Goal: Task Accomplishment & Management: Manage account settings

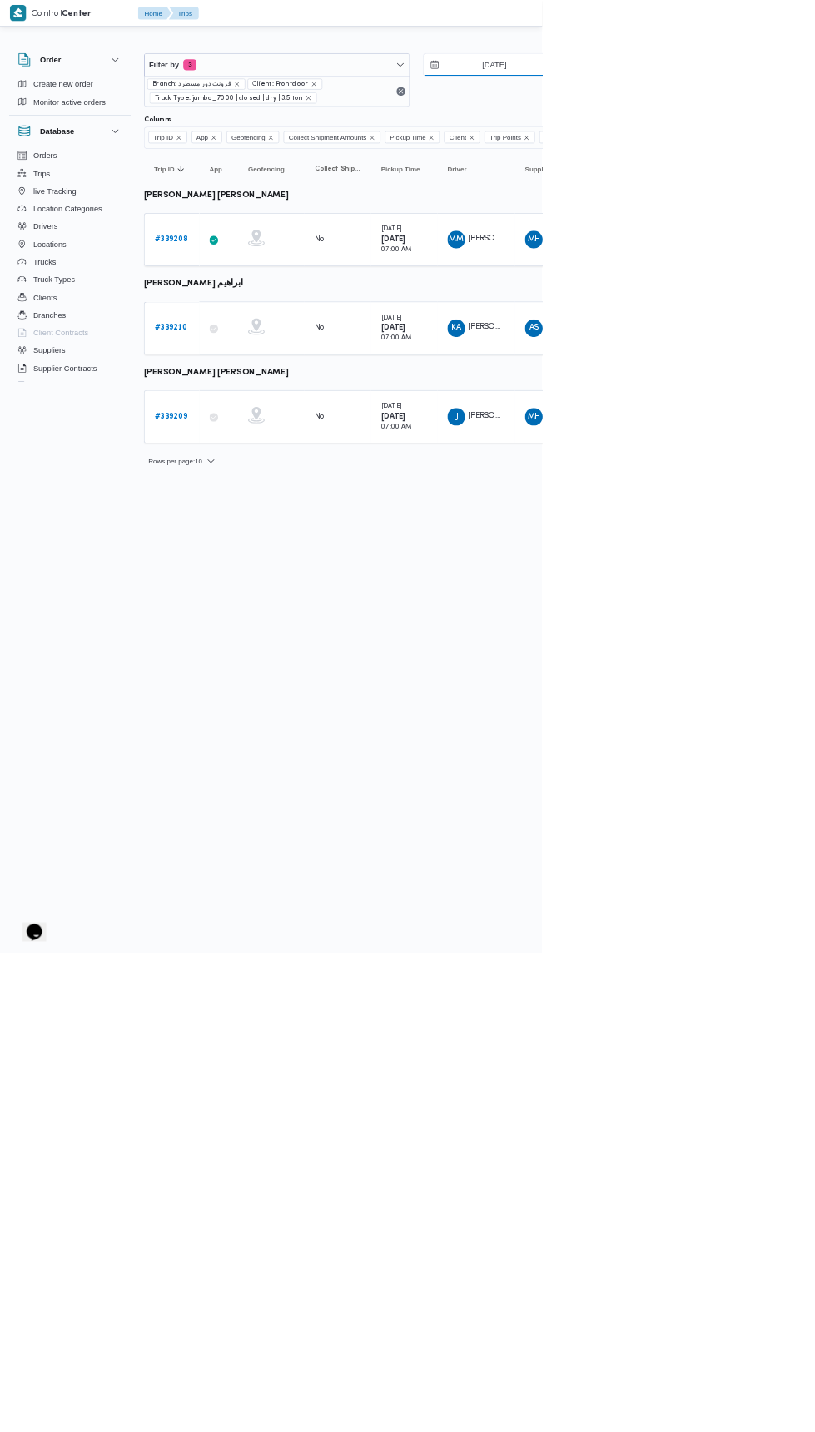
click at [746, 97] on input "[DATE]" at bounding box center [731, 97] width 189 height 33
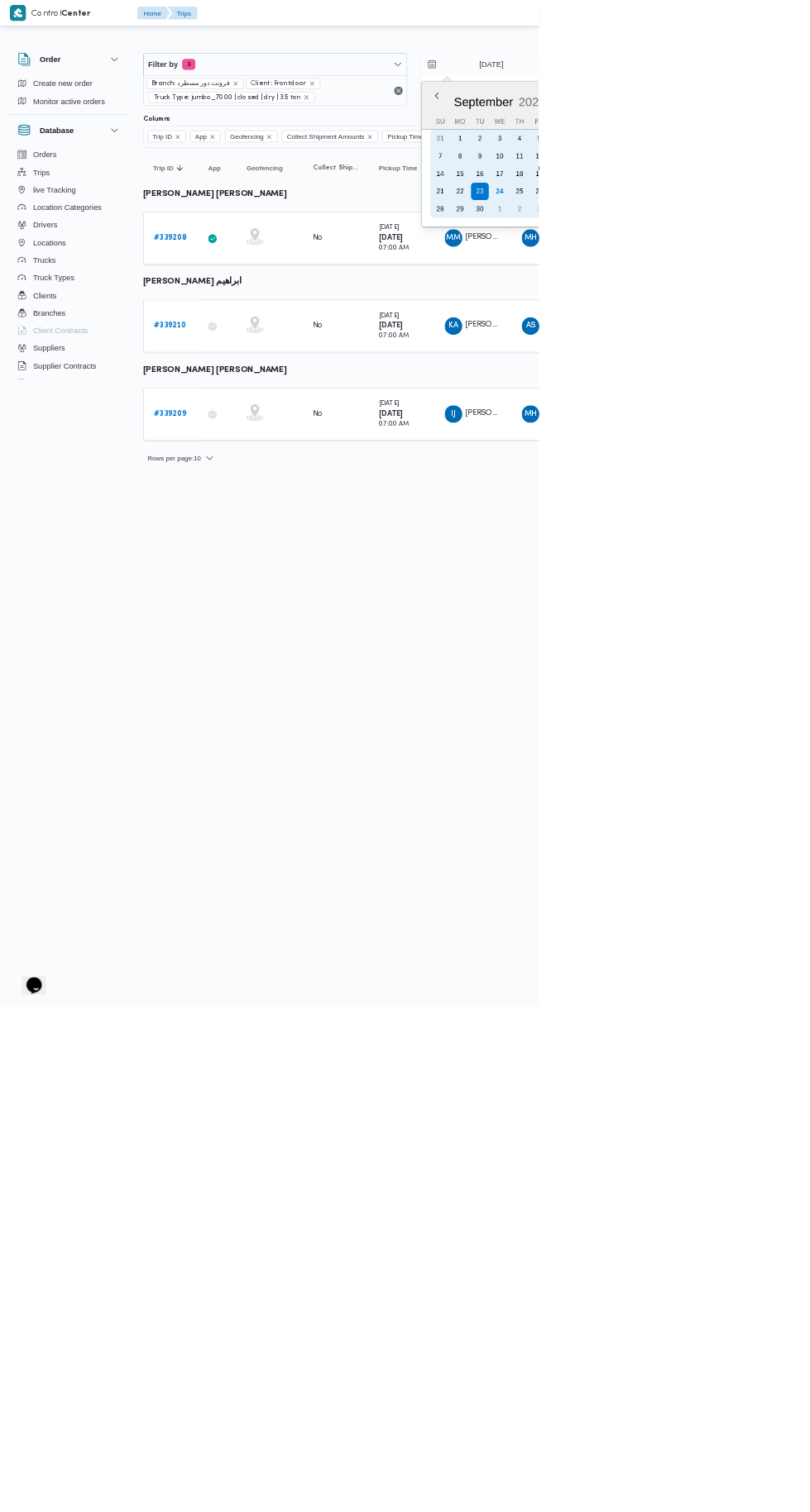
click at [745, 291] on div "24" at bounding box center [750, 287] width 27 height 27
type input "[DATE]"
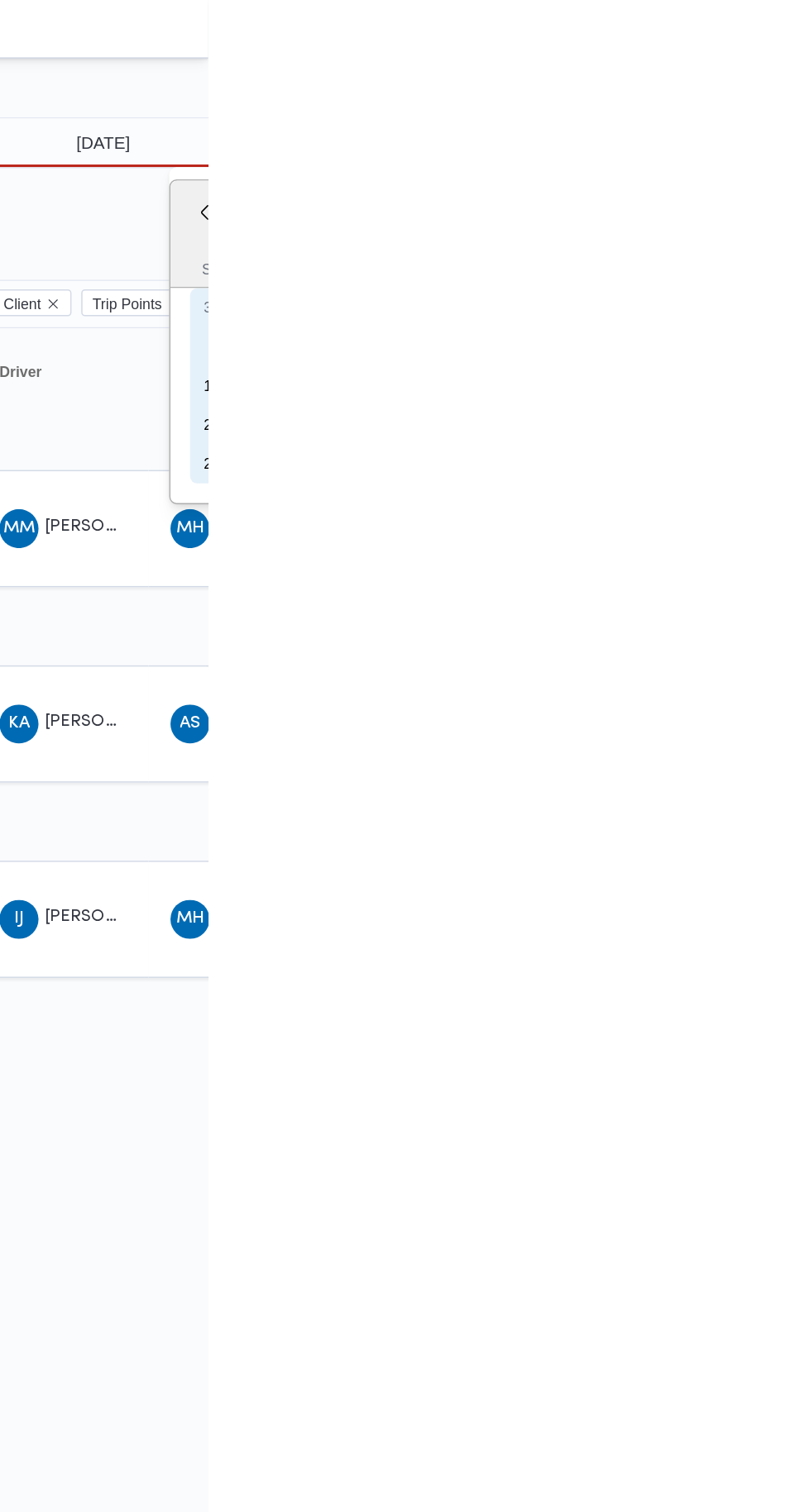
type input "[DATE]"
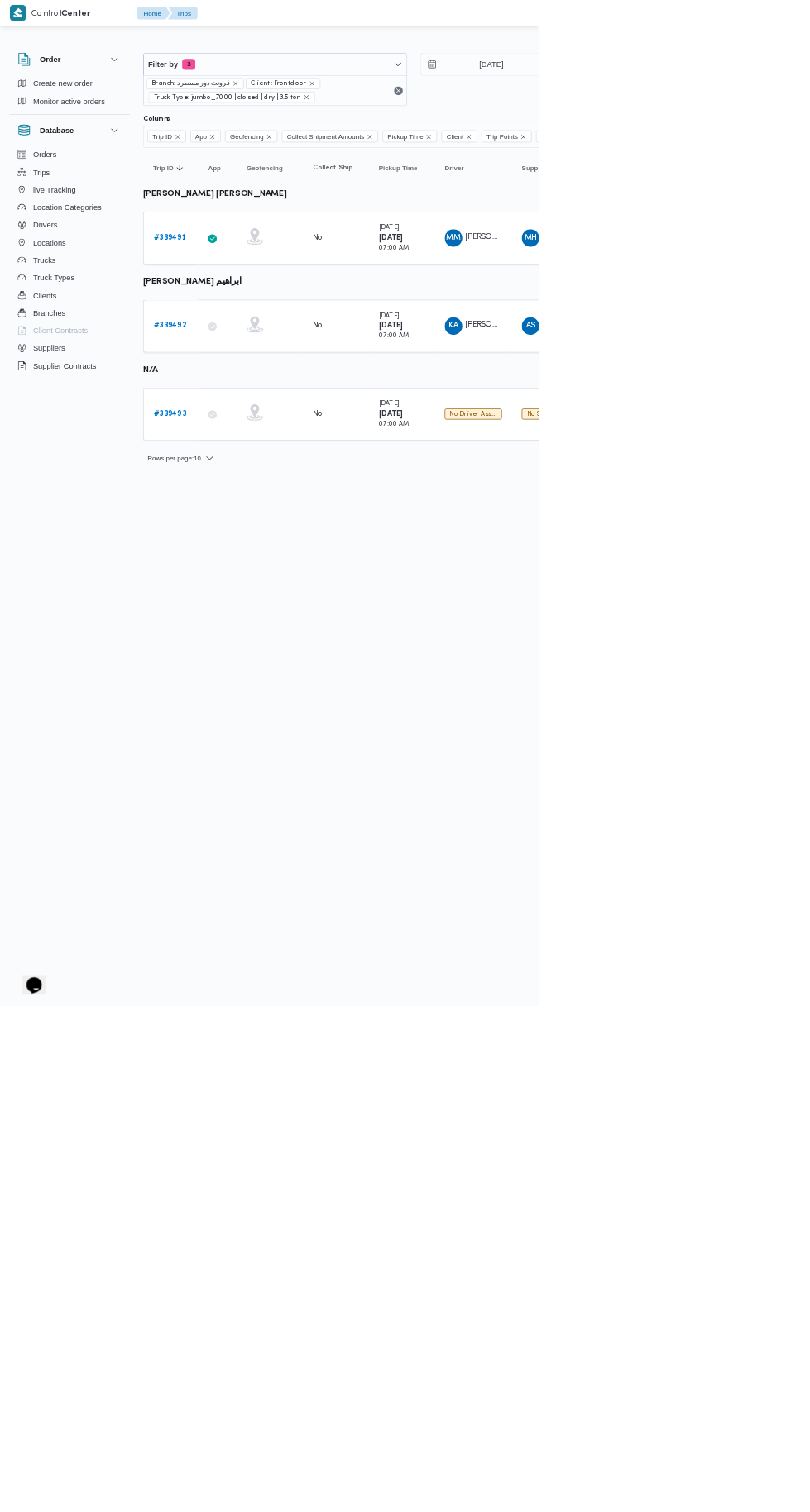
click at [265, 617] on b "# 339493" at bounding box center [254, 622] width 49 height 11
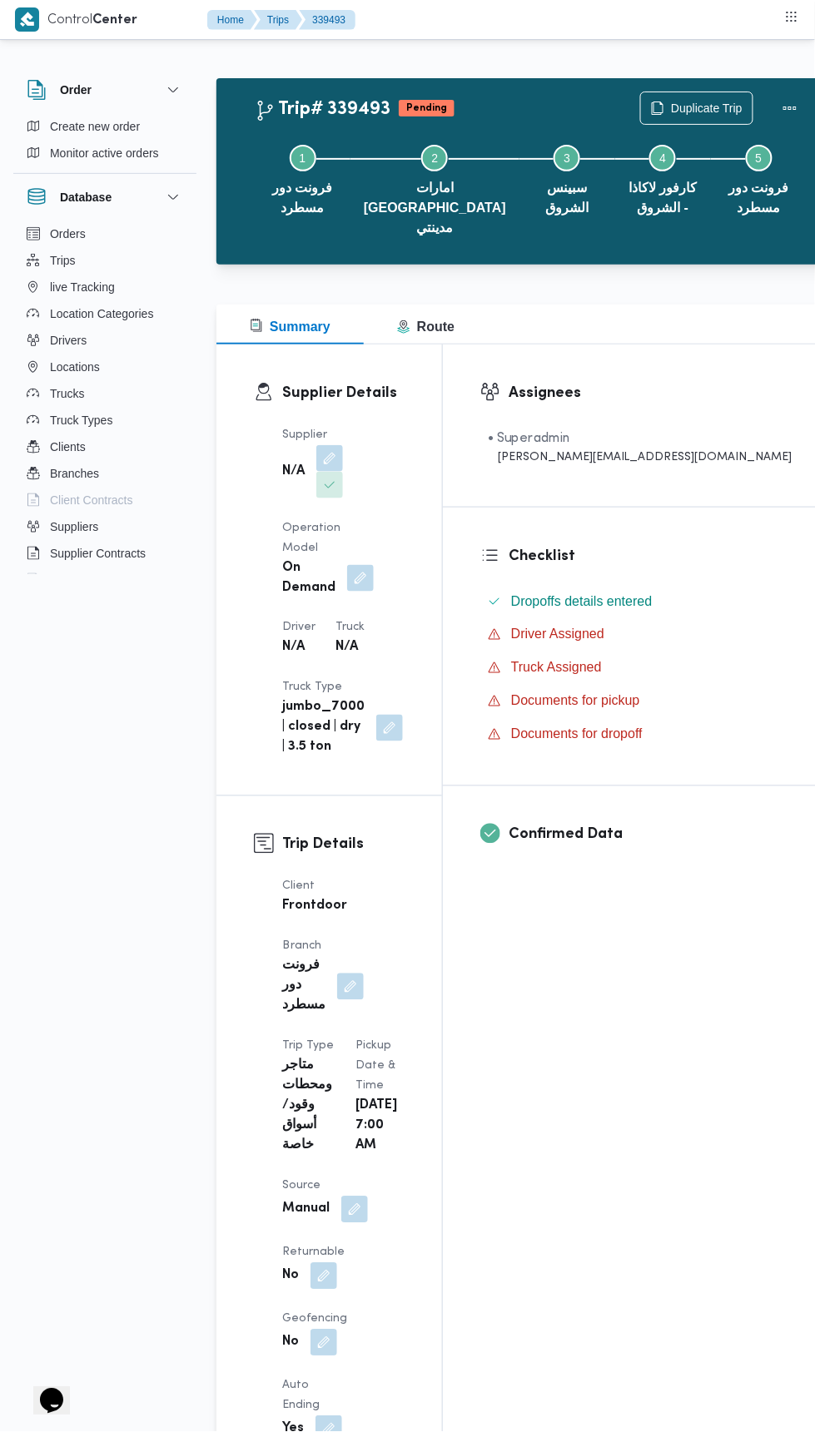
click at [330, 445] on button "button" at bounding box center [329, 458] width 27 height 27
click at [289, 540] on div "Search" at bounding box center [278, 531] width 125 height 33
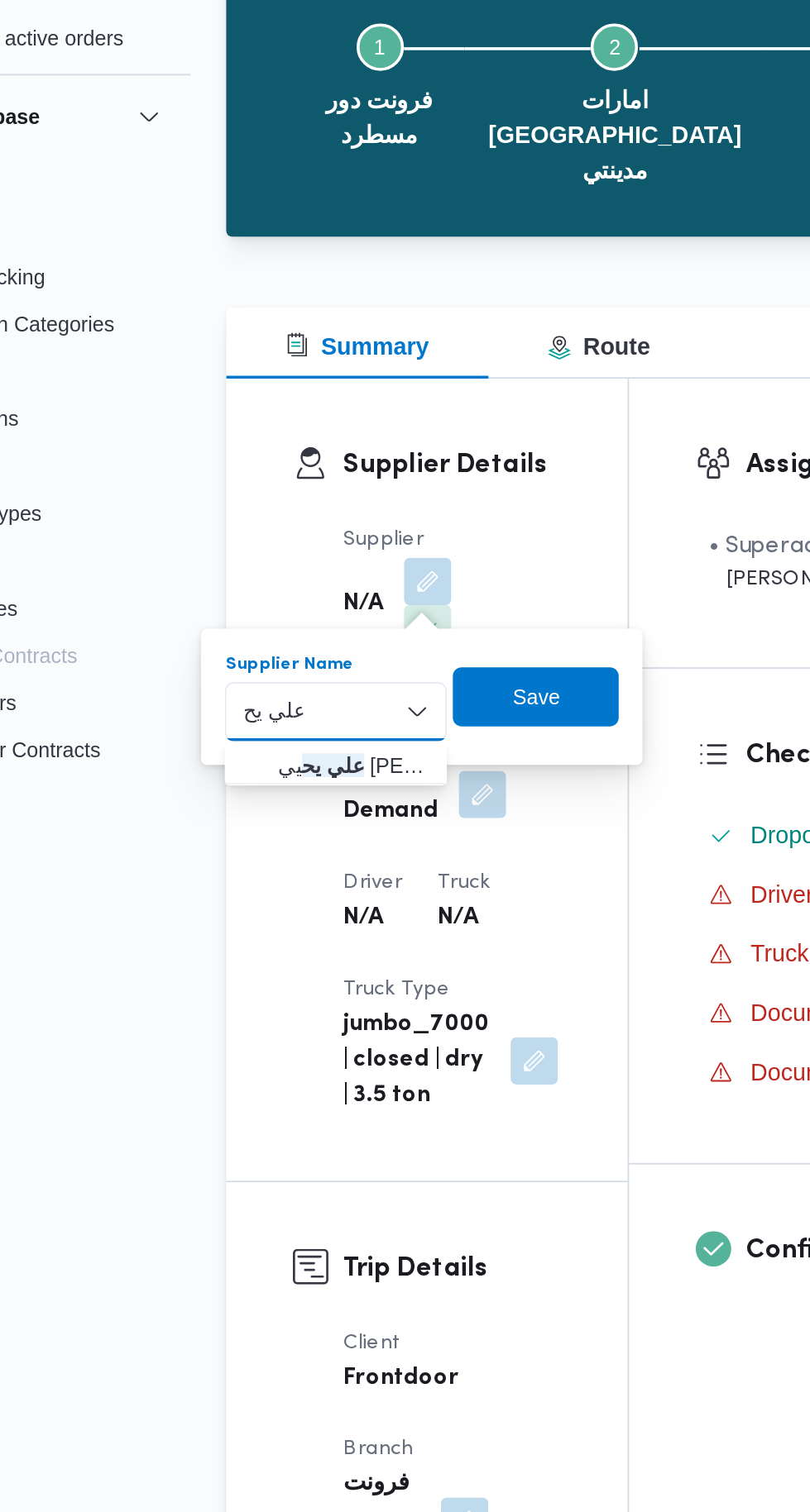
type input "علي يح"
click at [298, 554] on span "علي يح يي [PERSON_NAME]" at bounding box center [286, 558] width 84 height 20
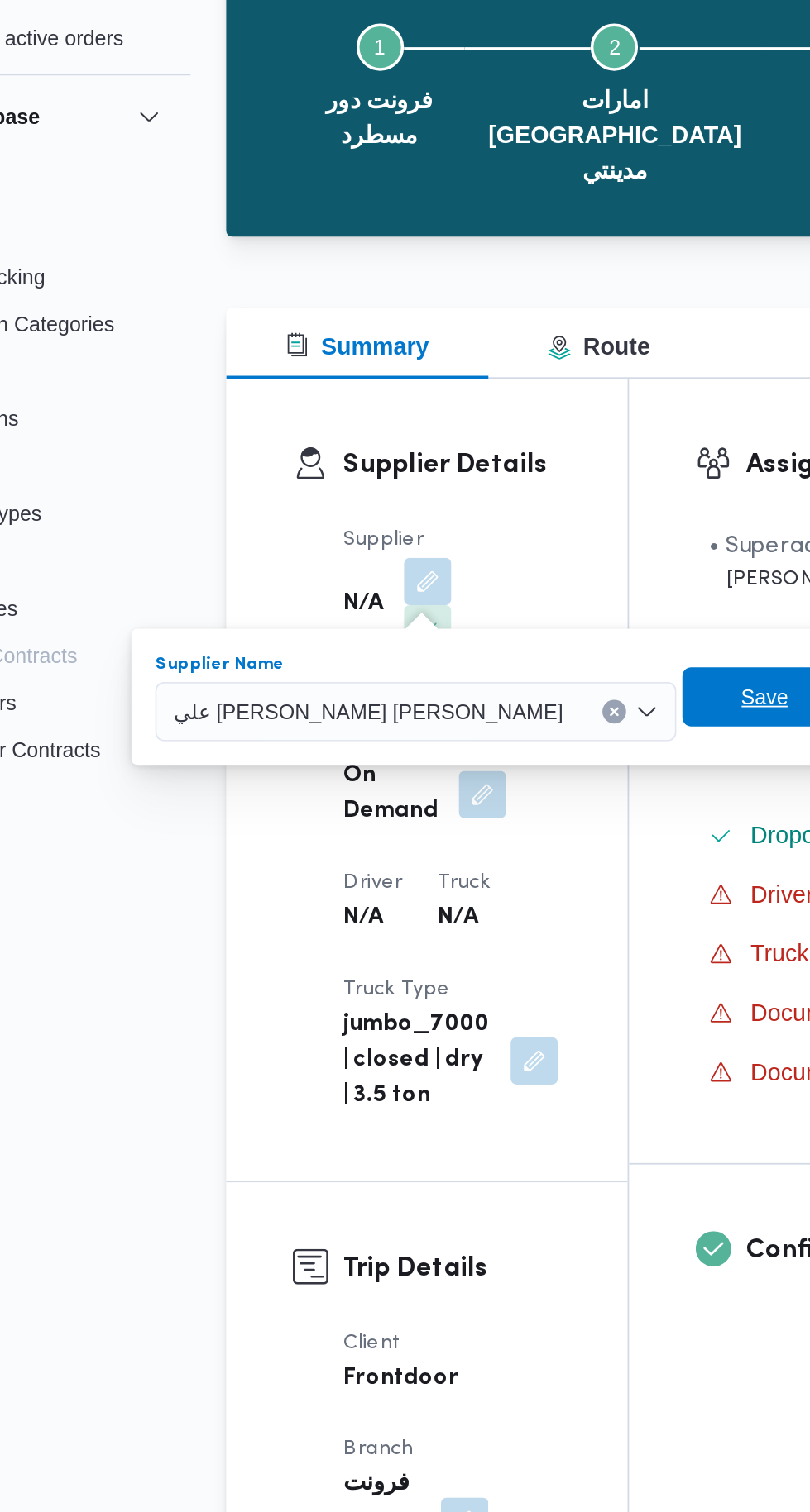
click at [503, 521] on span "Save" at bounding box center [516, 521] width 27 height 20
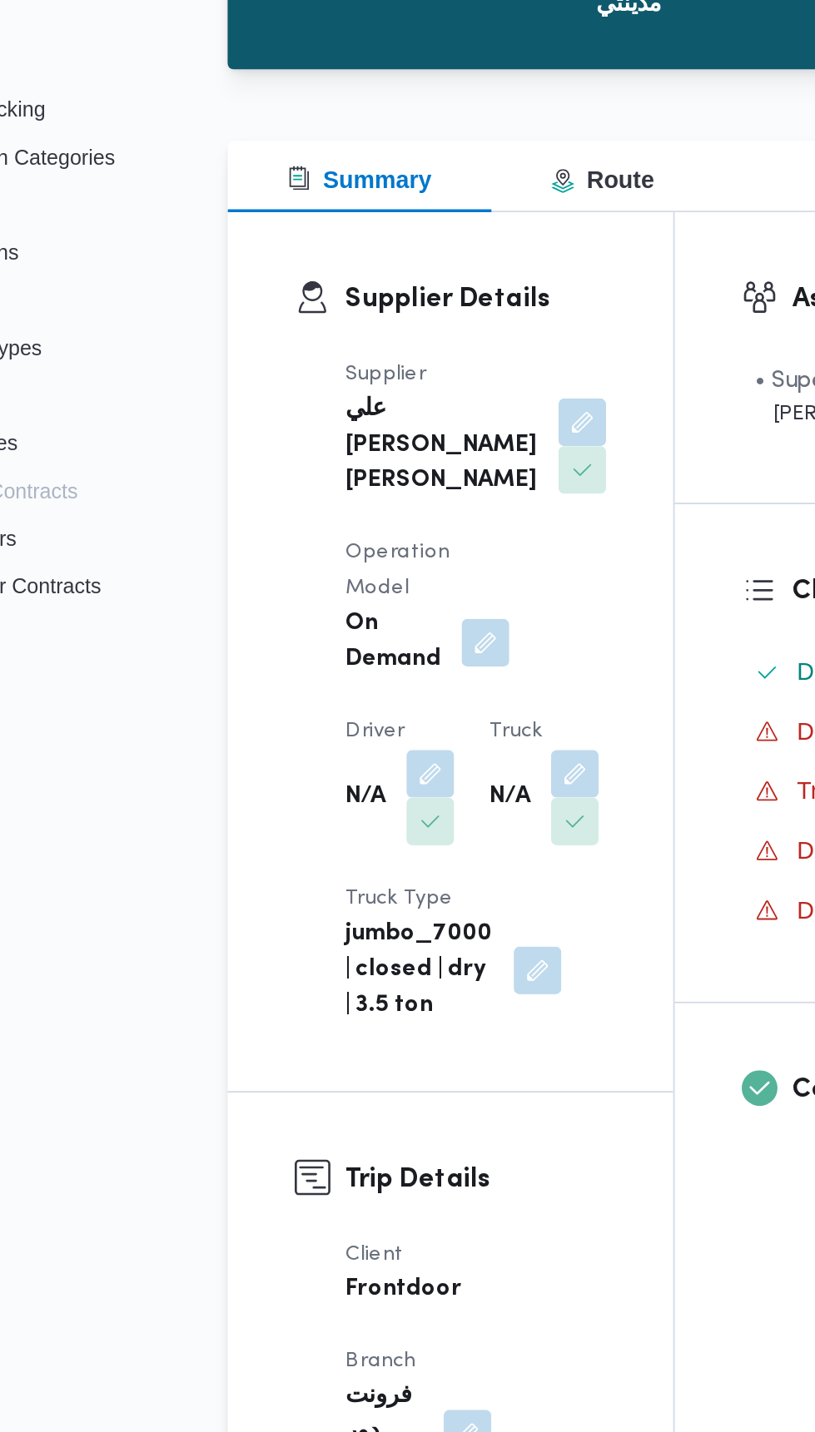
click at [340, 645] on button "button" at bounding box center [329, 658] width 27 height 27
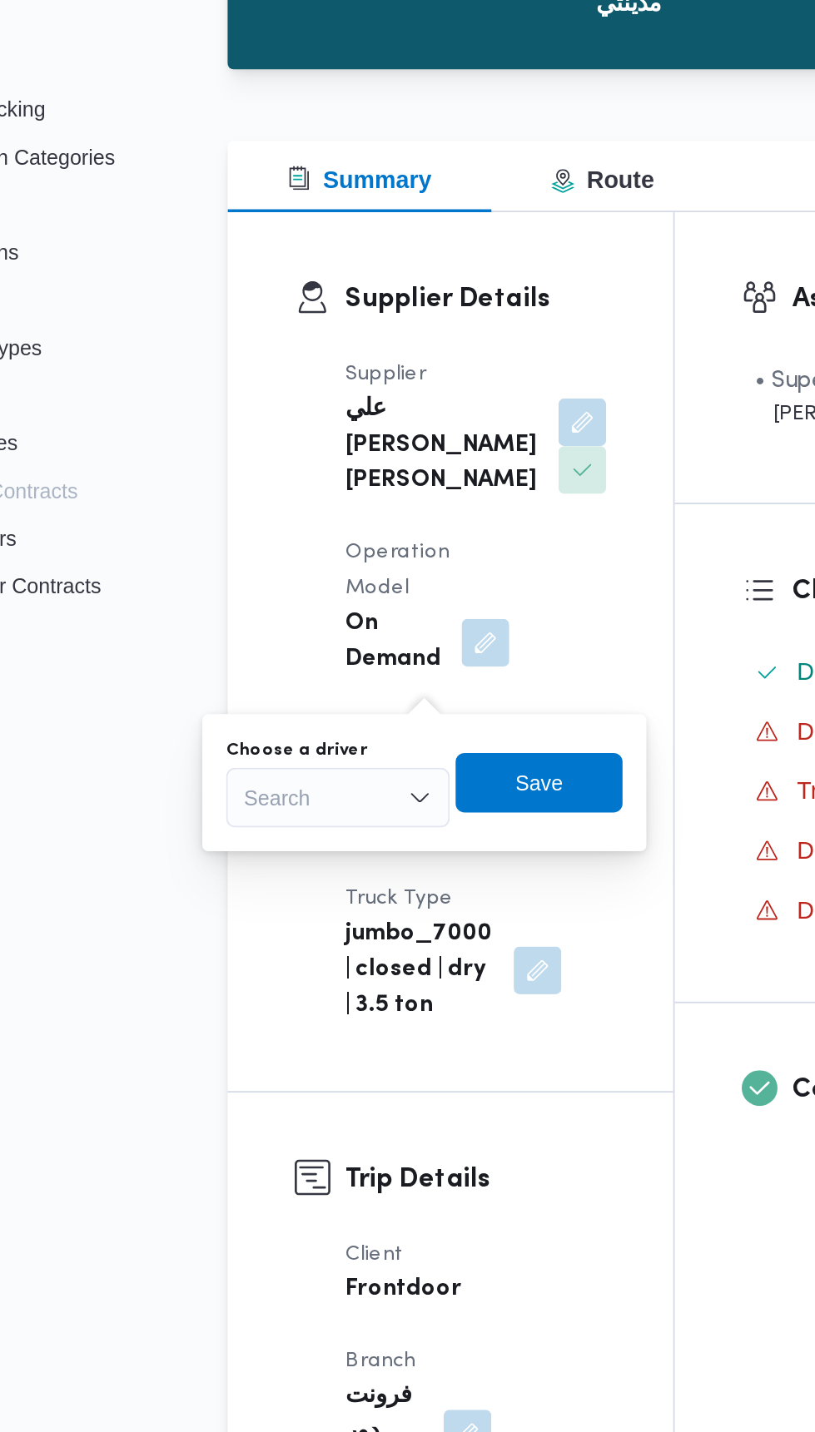
click at [305, 658] on div "Search" at bounding box center [278, 671] width 125 height 33
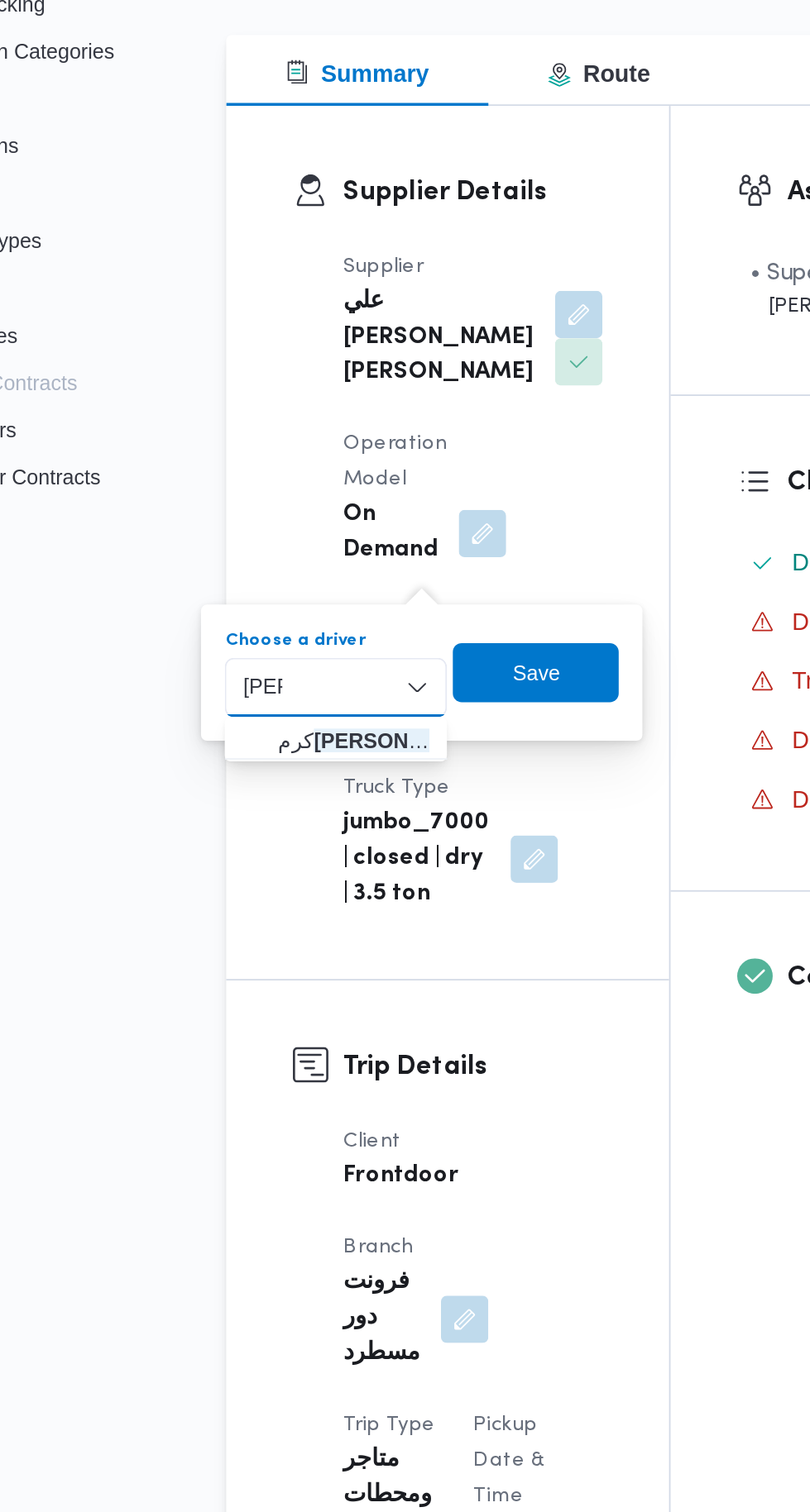
type input "[PERSON_NAME]"
click at [299, 697] on span "كرم عزت [PERSON_NAME][DATE]" at bounding box center [286, 697] width 84 height 20
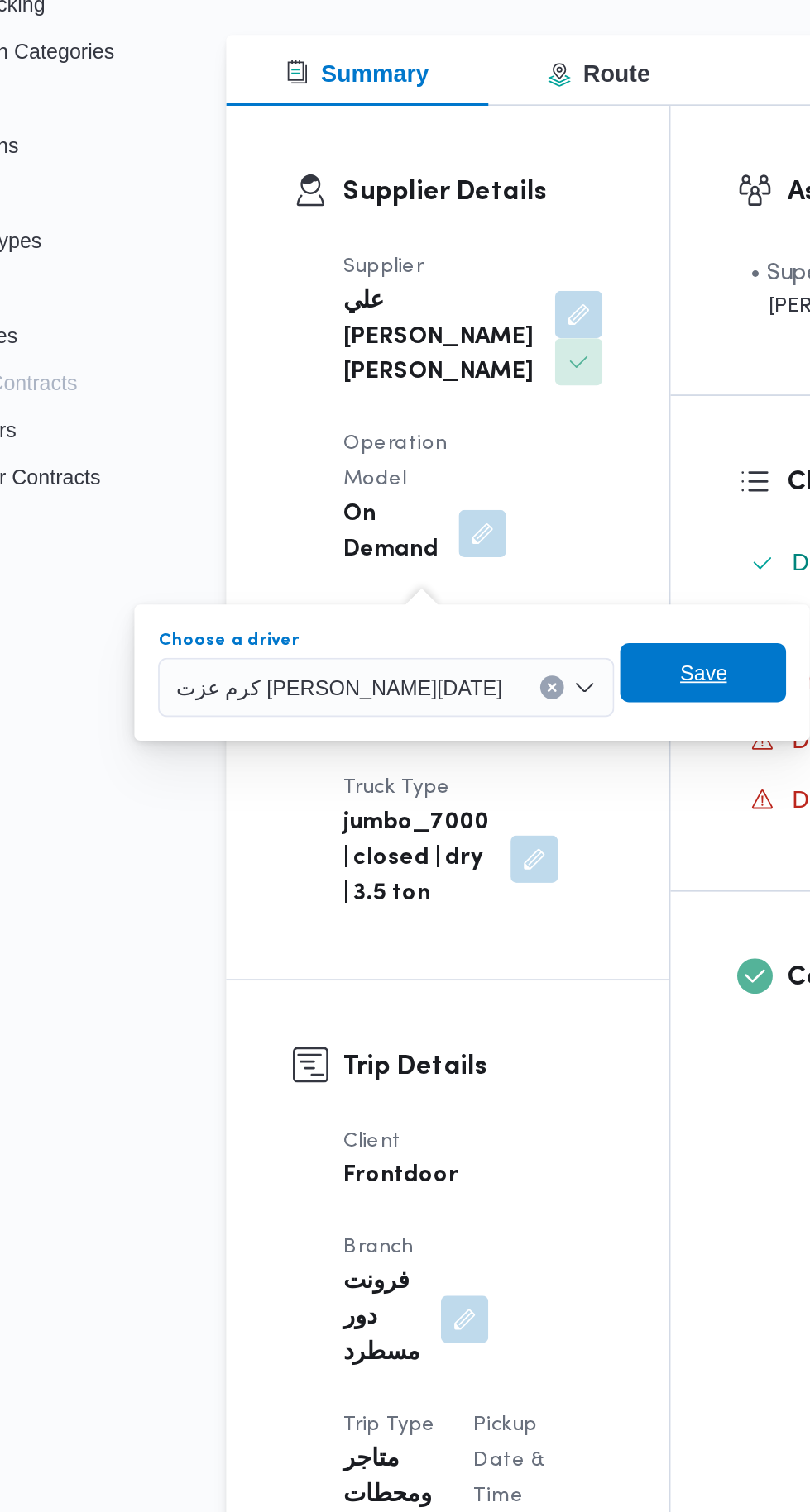
click at [468, 659] on span "Save" at bounding box center [481, 659] width 27 height 20
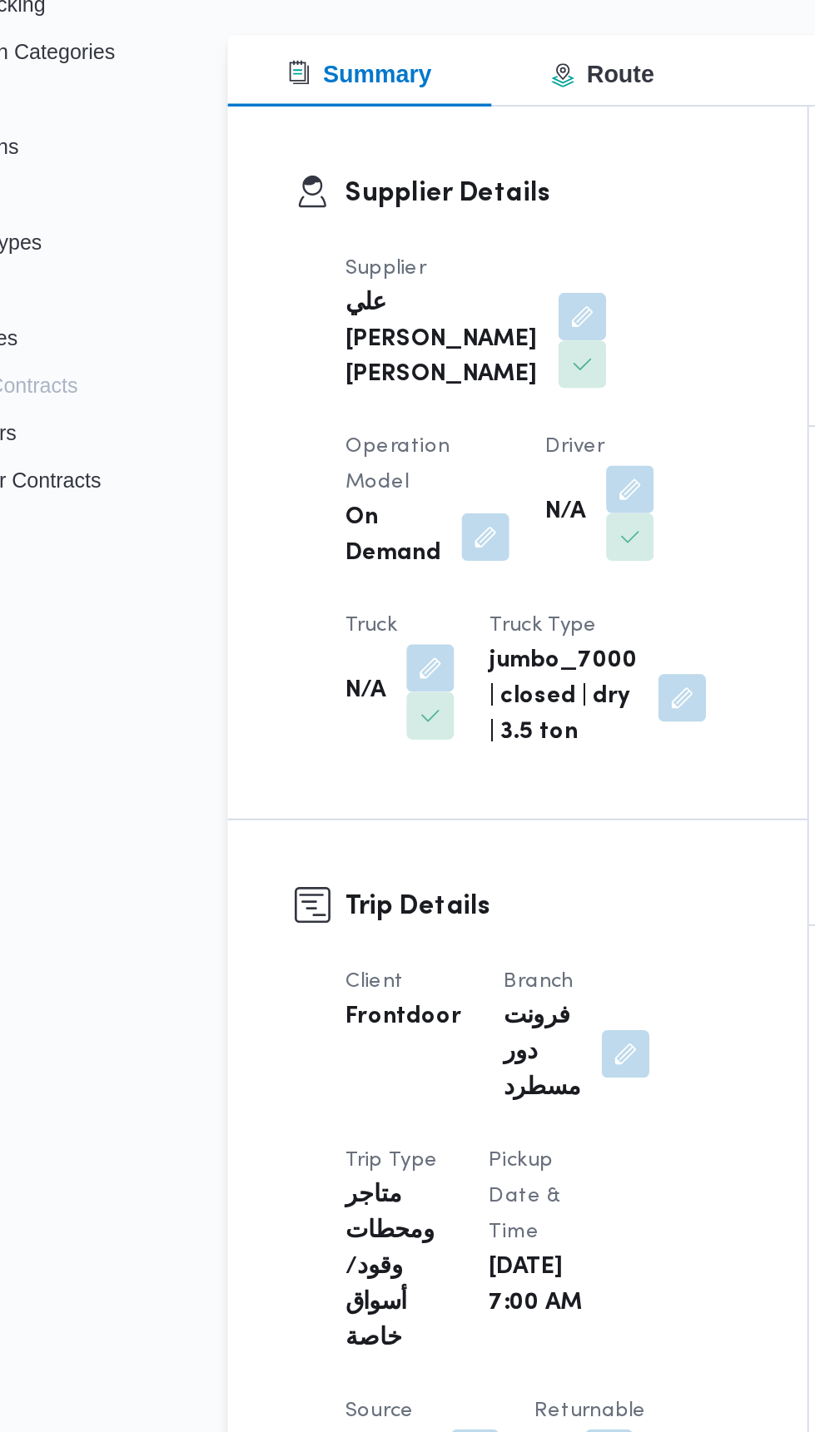
click at [343, 645] on button "button" at bounding box center [329, 658] width 27 height 27
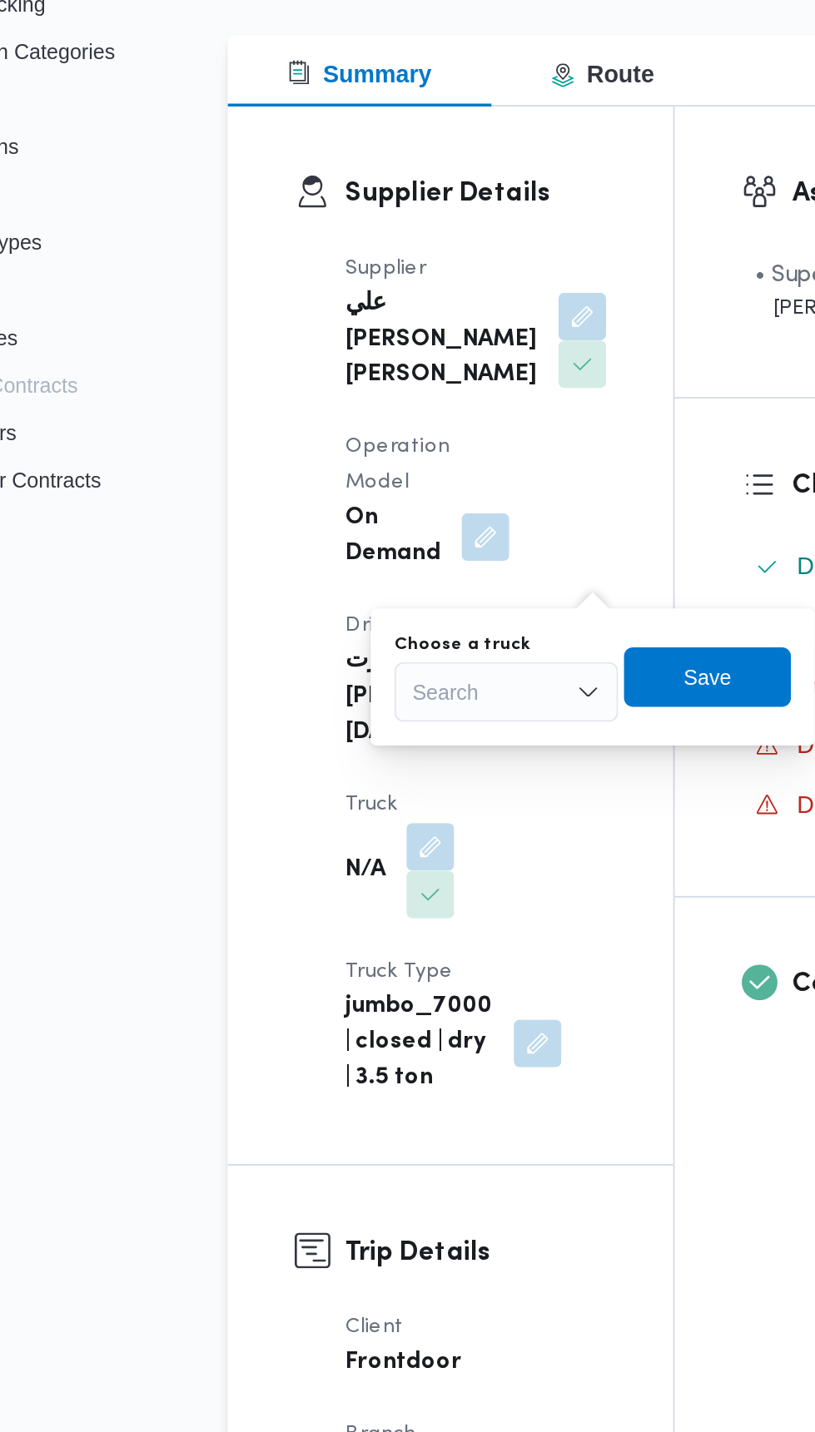
click at [384, 684] on div "Search" at bounding box center [372, 671] width 125 height 33
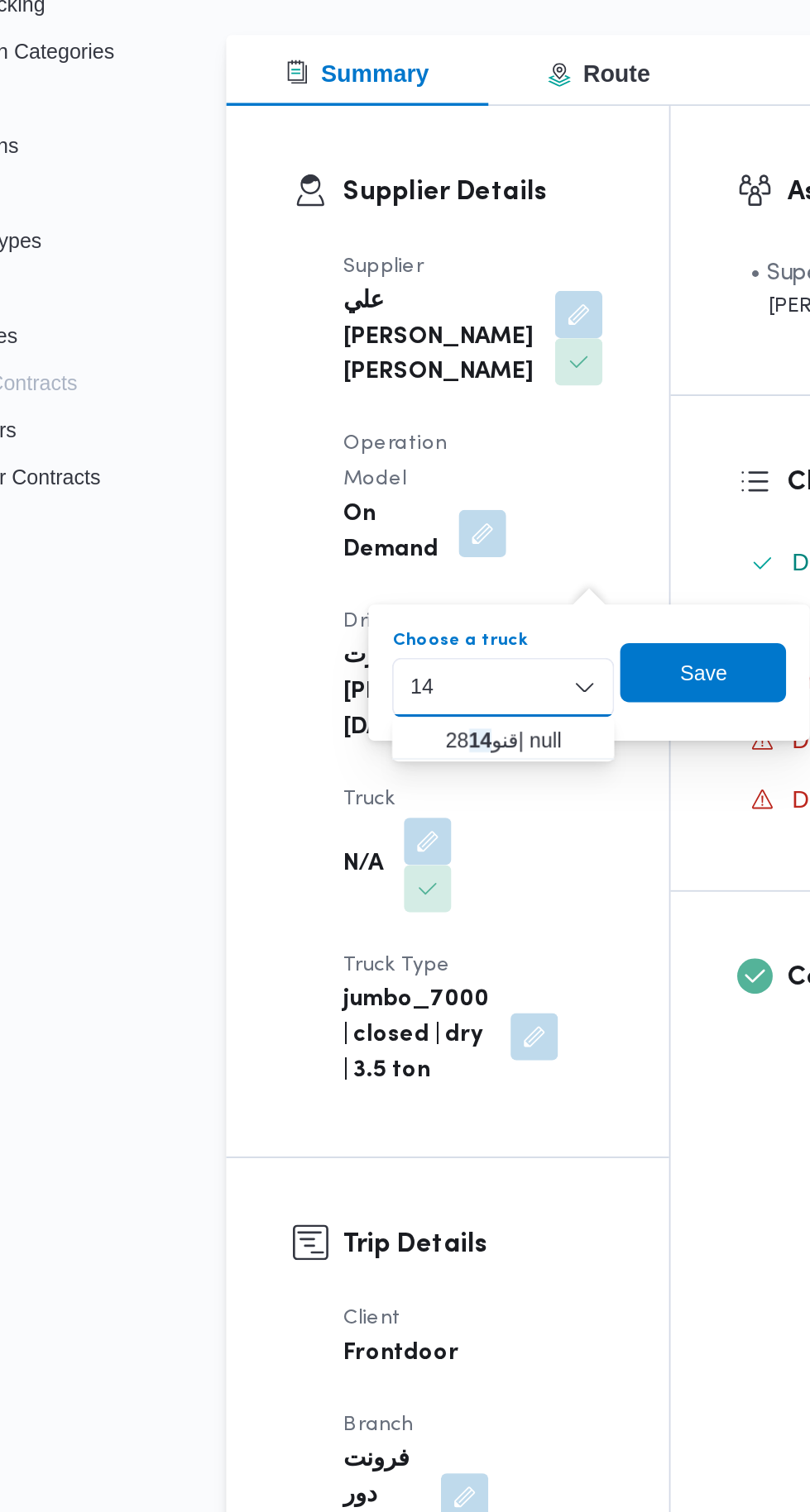
type input "14"
click at [388, 696] on span "قنو28 14 | null" at bounding box center [380, 697] width 84 height 20
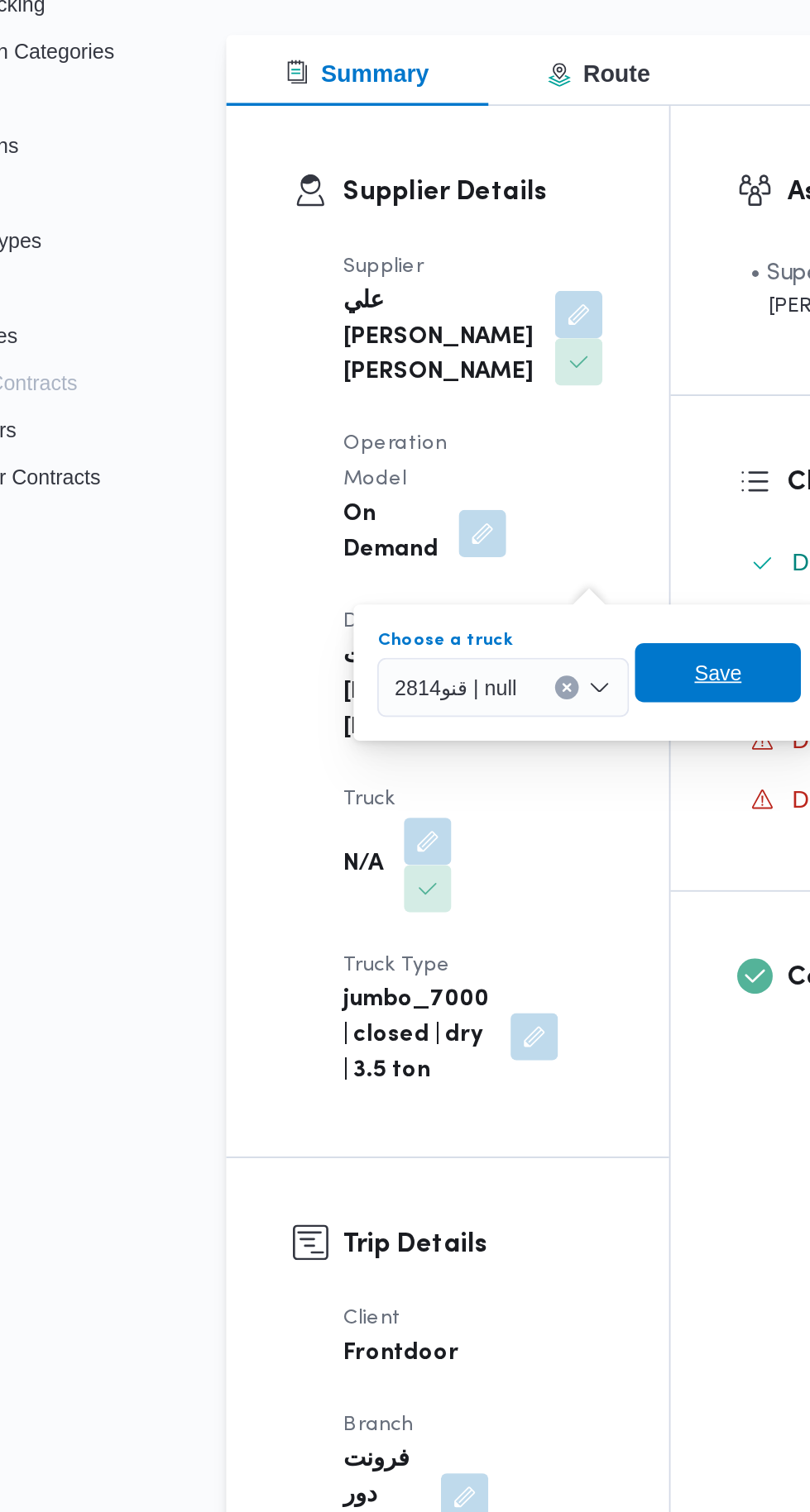
click at [501, 649] on span "Save" at bounding box center [489, 659] width 92 height 33
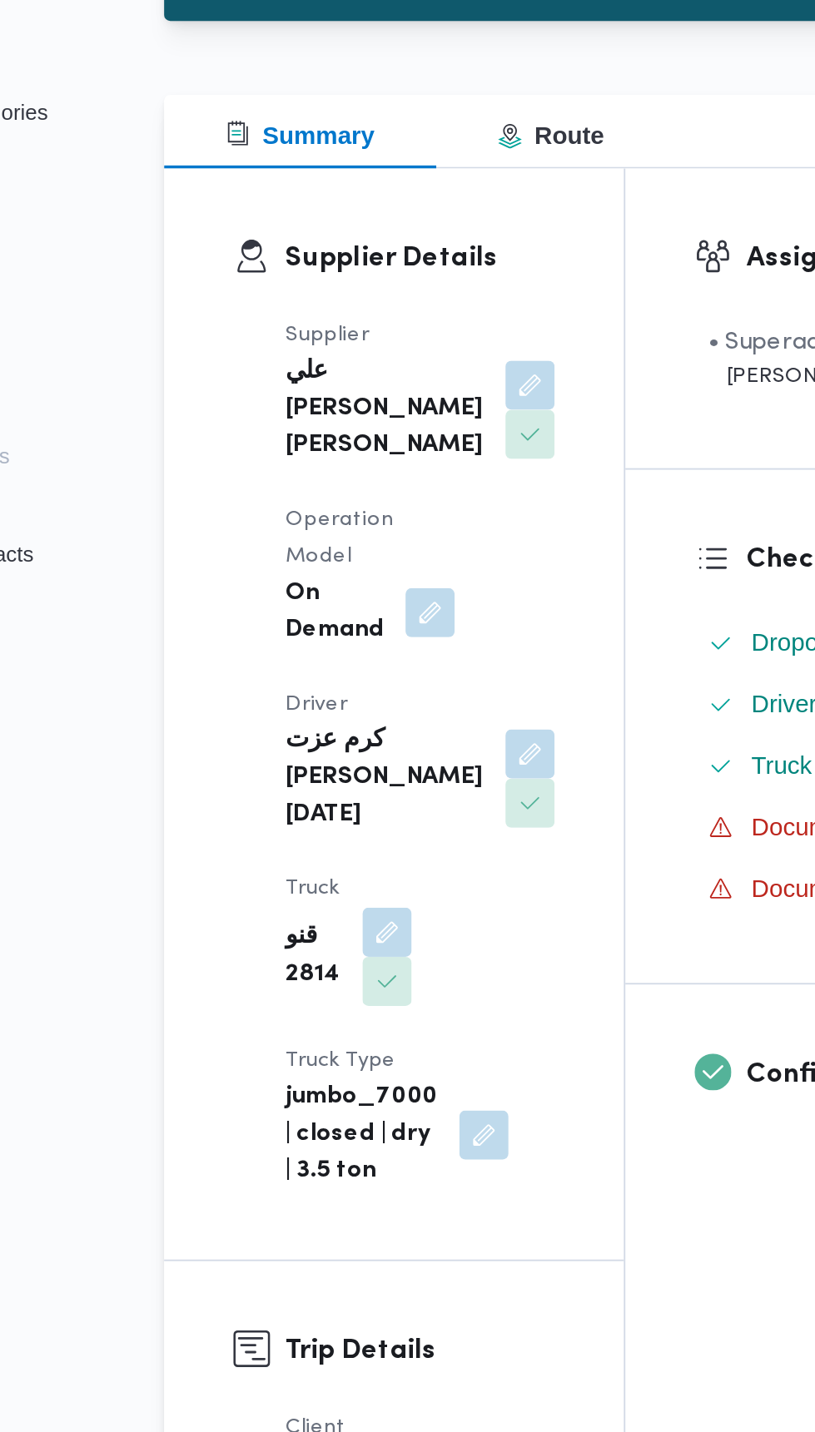
click at [465, 623] on div "Supplier Details Supplier علي [PERSON_NAME] [PERSON_NAME] Operation Model On De…" at bounding box center [340, 640] width 249 height 591
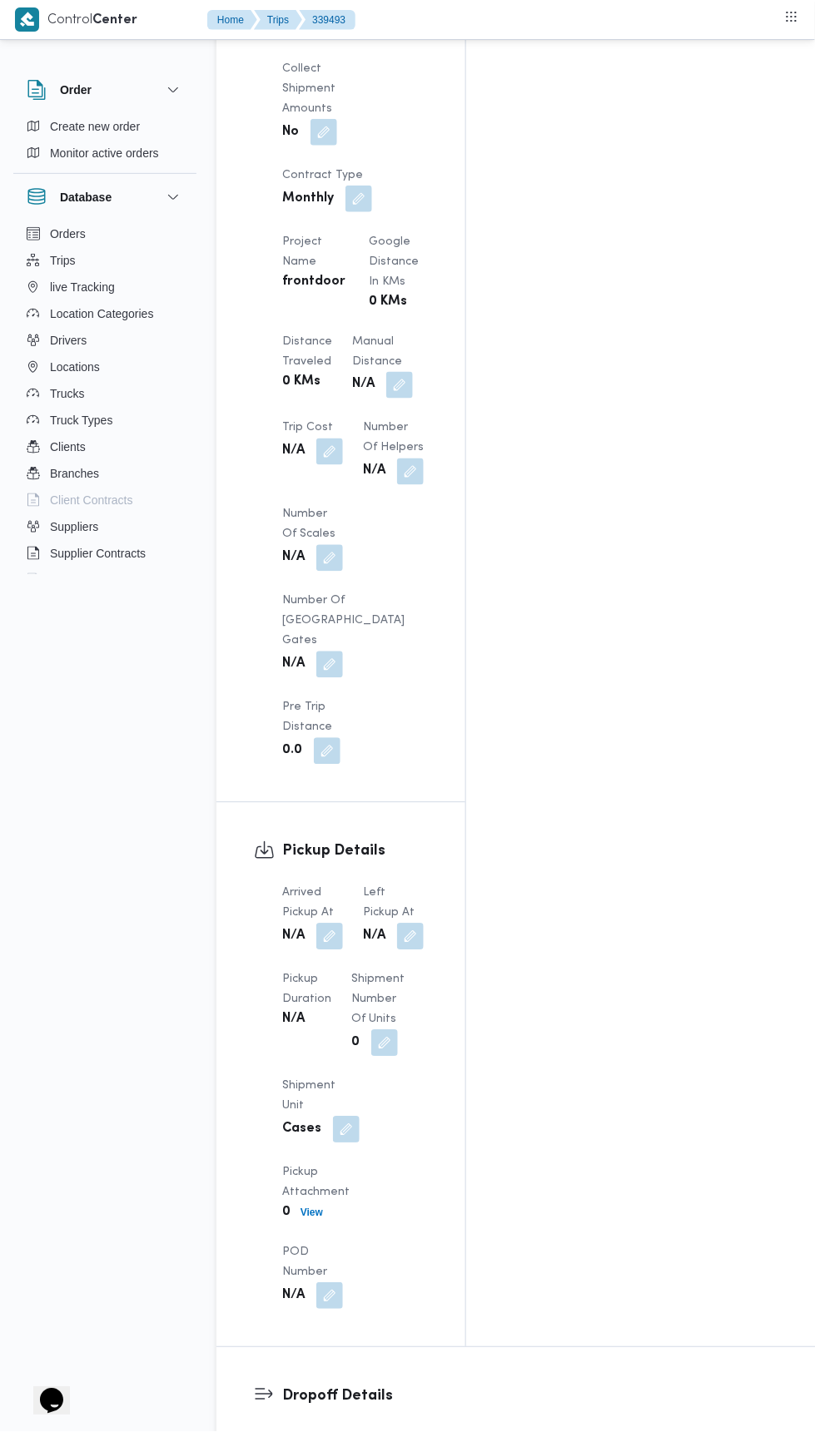
scroll to position [1716, 0]
